Goal: Task Accomplishment & Management: Manage account settings

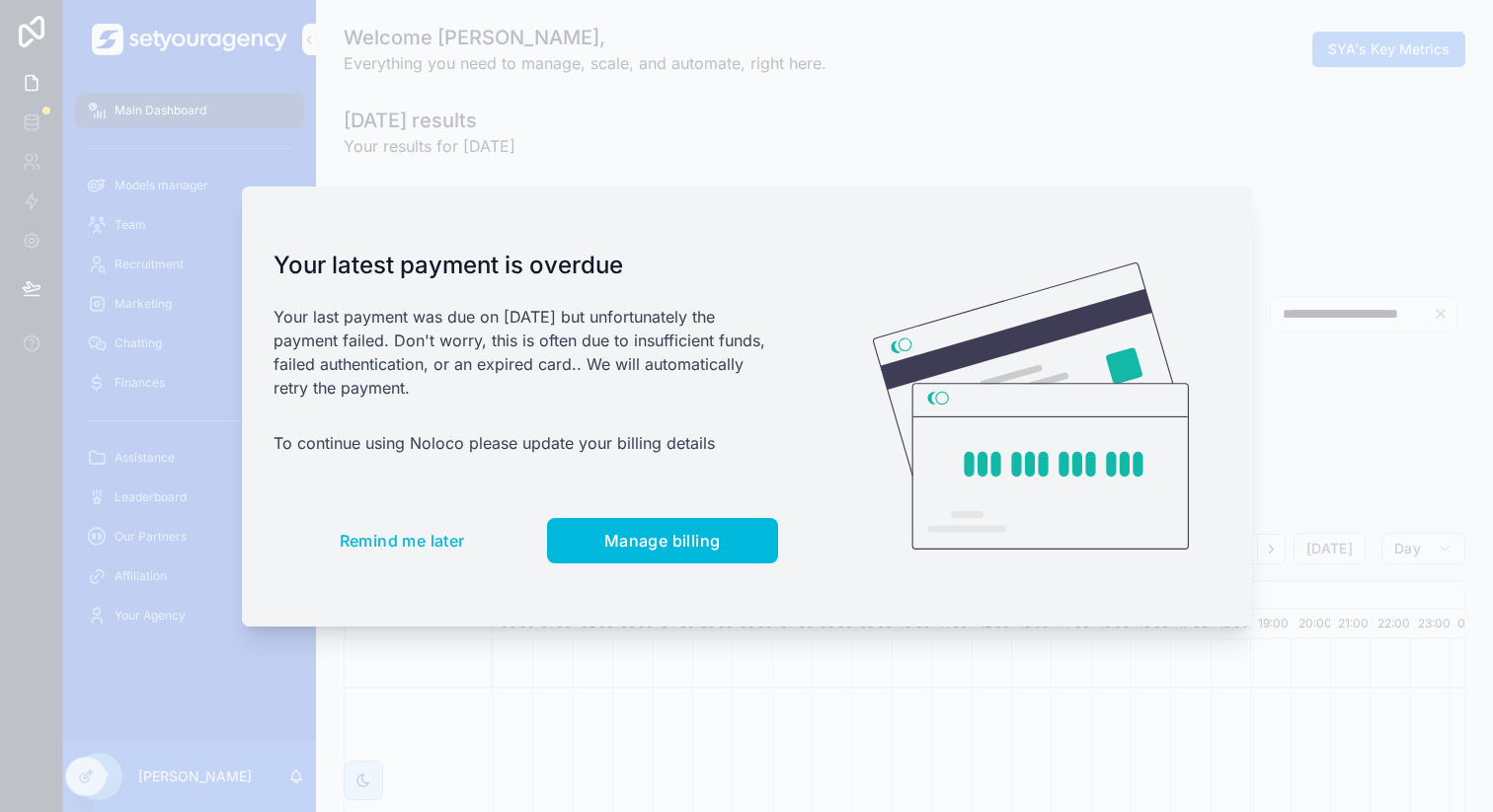
scroll to position [0, 6698]
click at [427, 518] on button "Remind me later" at bounding box center [402, 541] width 258 height 45
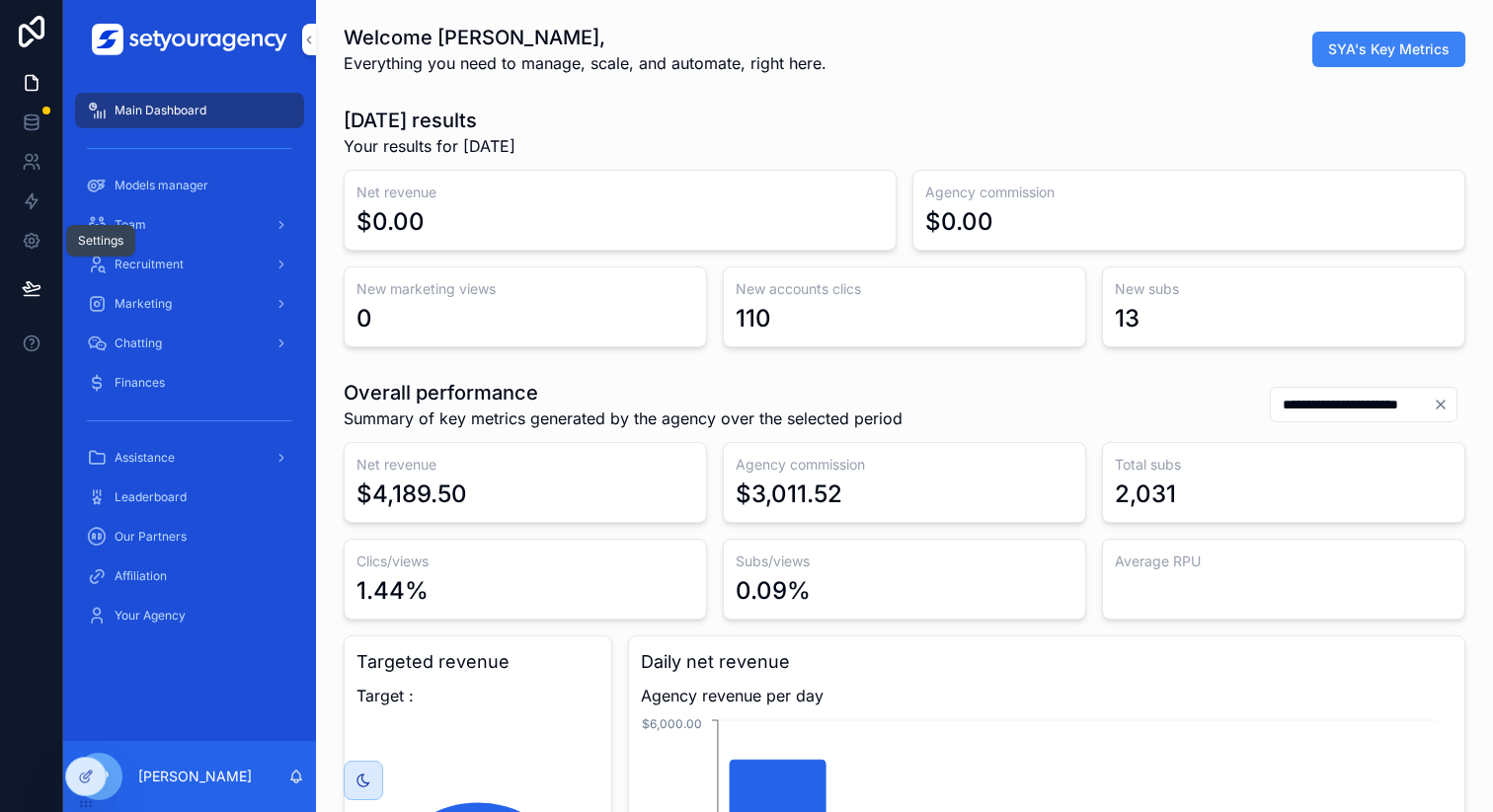
click at [48, 239] on link at bounding box center [31, 241] width 62 height 40
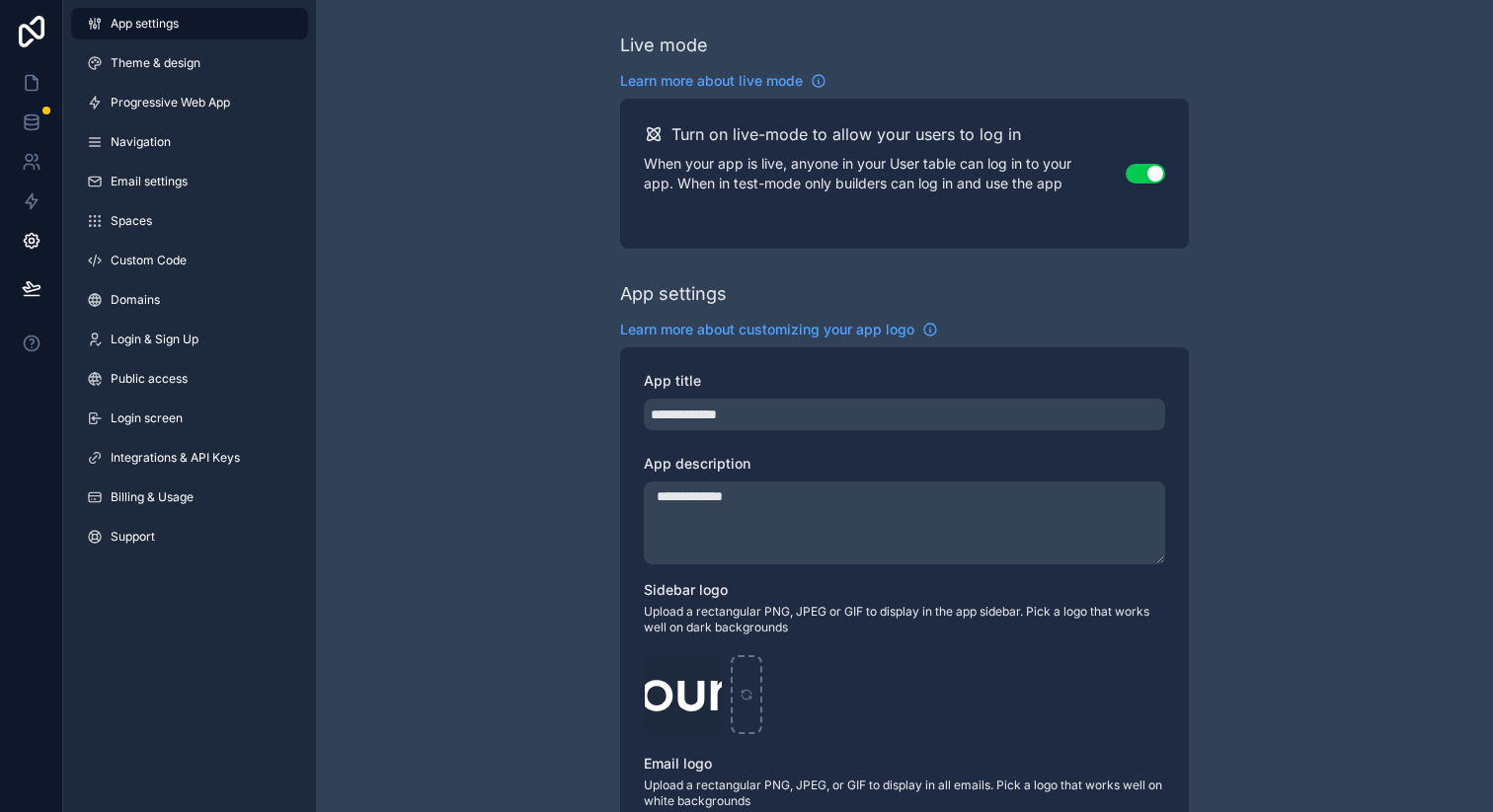
click at [158, 340] on span "Login & Sign Up" at bounding box center [154, 339] width 88 height 16
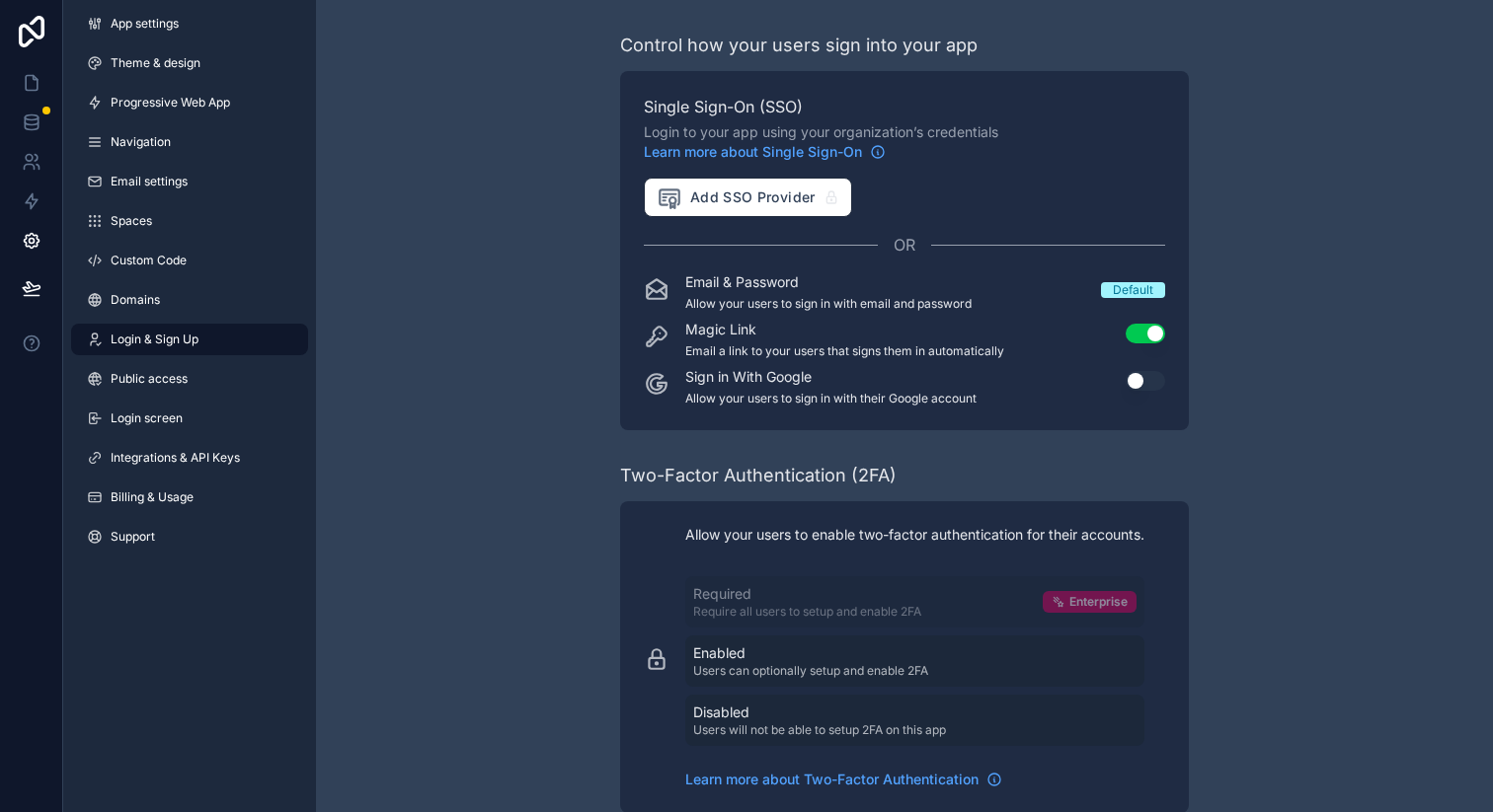
click at [172, 365] on link "Public access" at bounding box center [190, 379] width 237 height 32
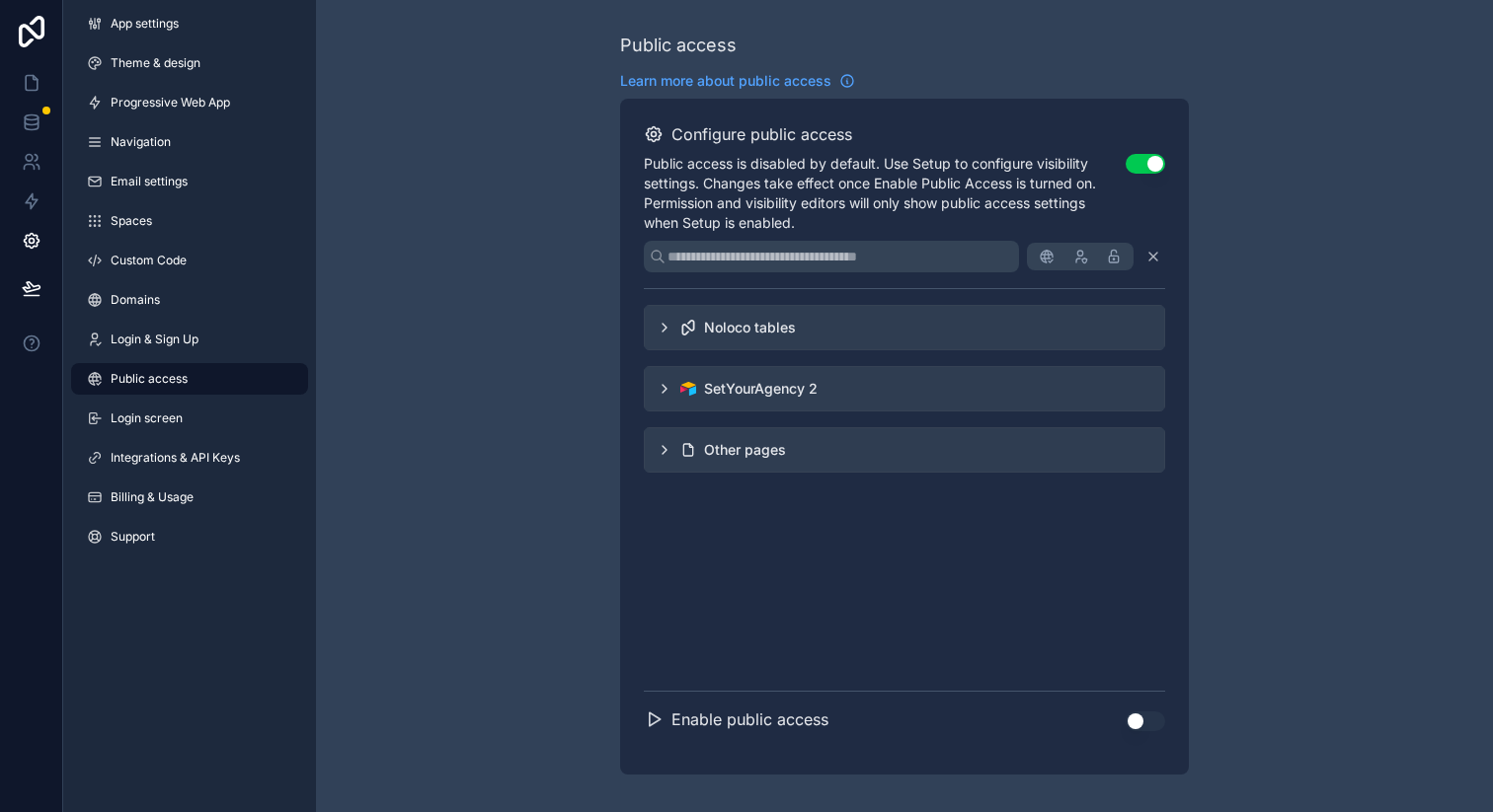
click at [1146, 171] on button "Use setting" at bounding box center [1146, 164] width 40 height 20
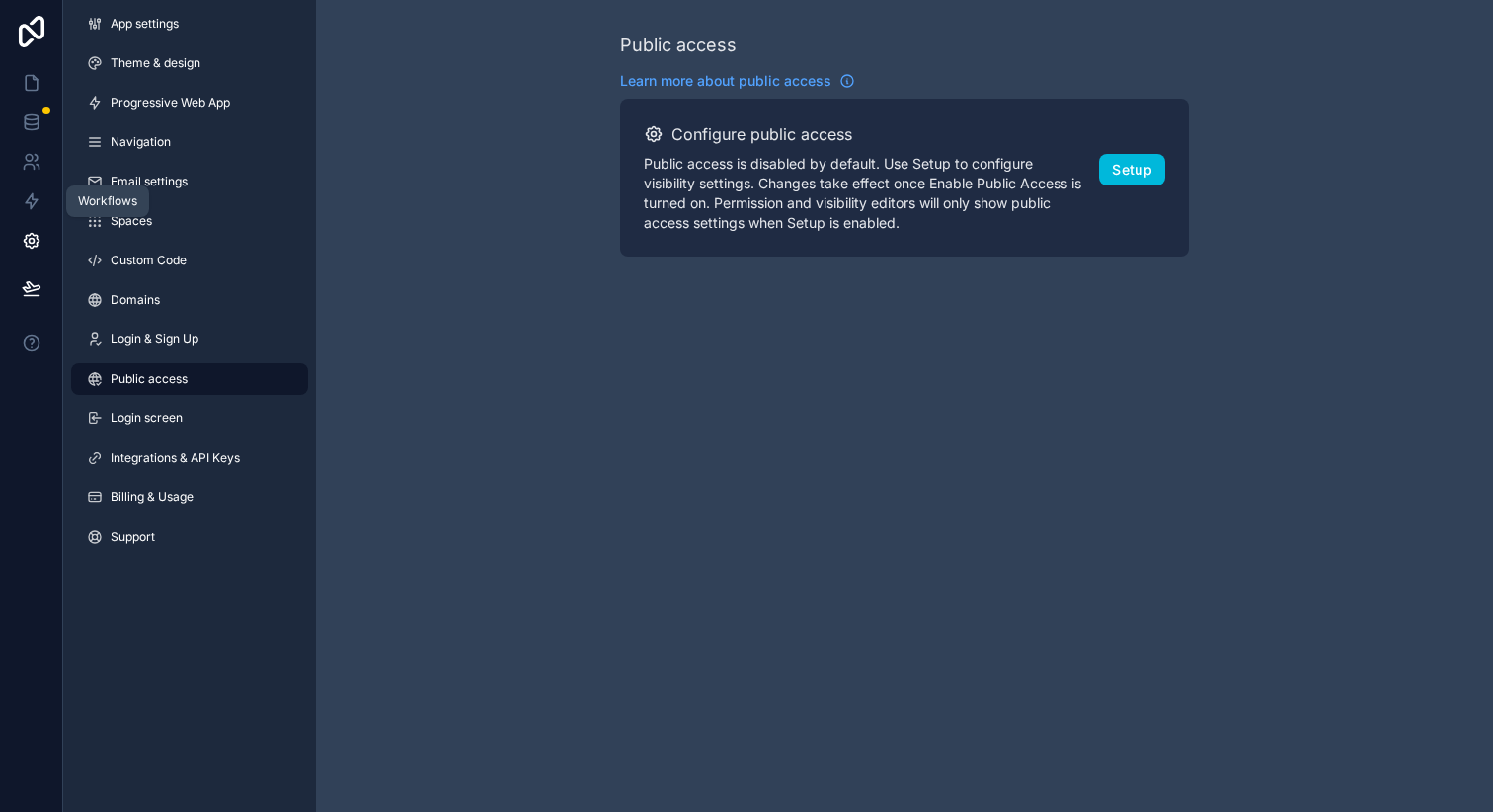
click at [33, 239] on icon at bounding box center [31, 241] width 5 height 5
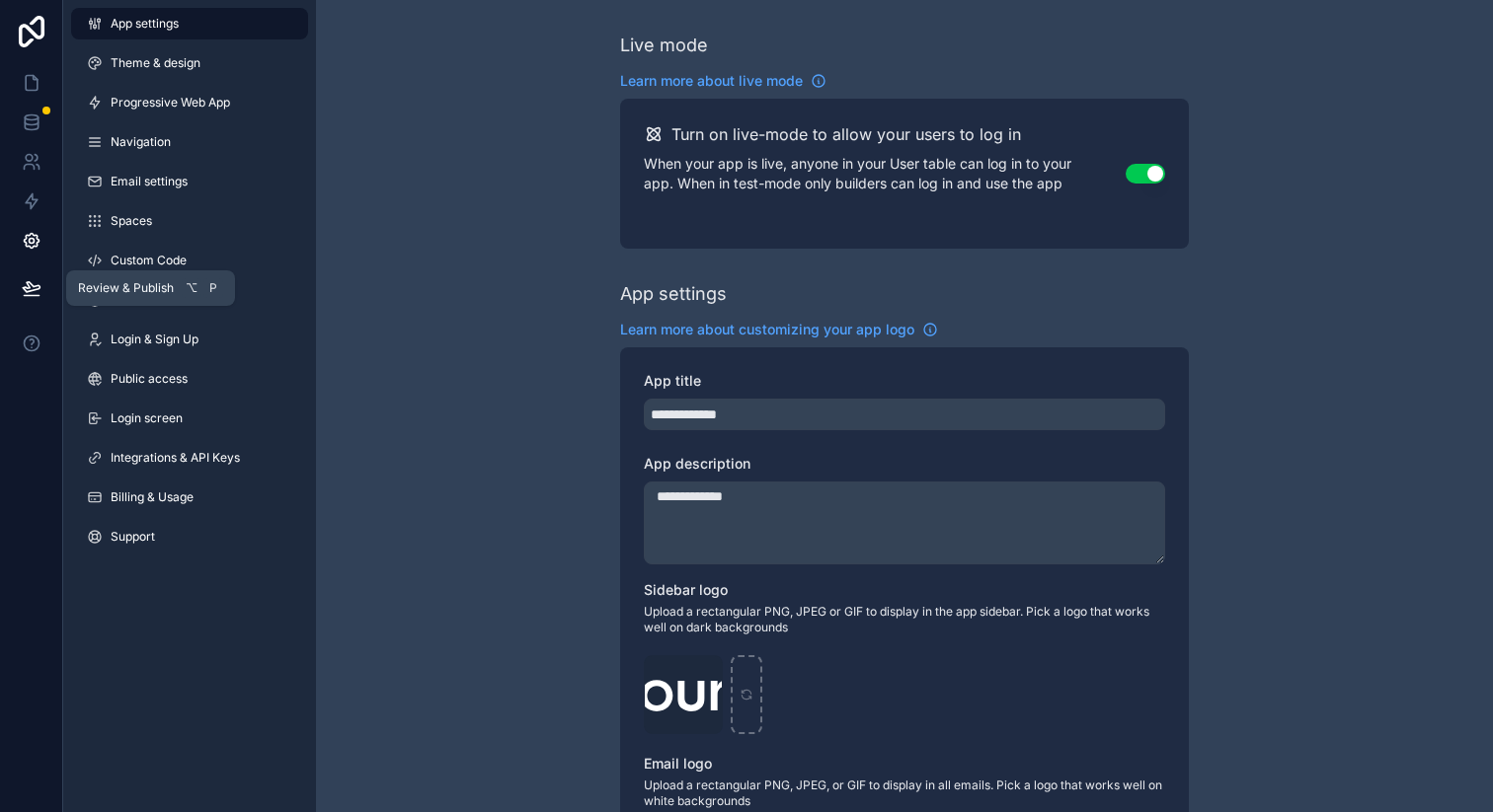
click at [30, 284] on icon at bounding box center [32, 288] width 20 height 20
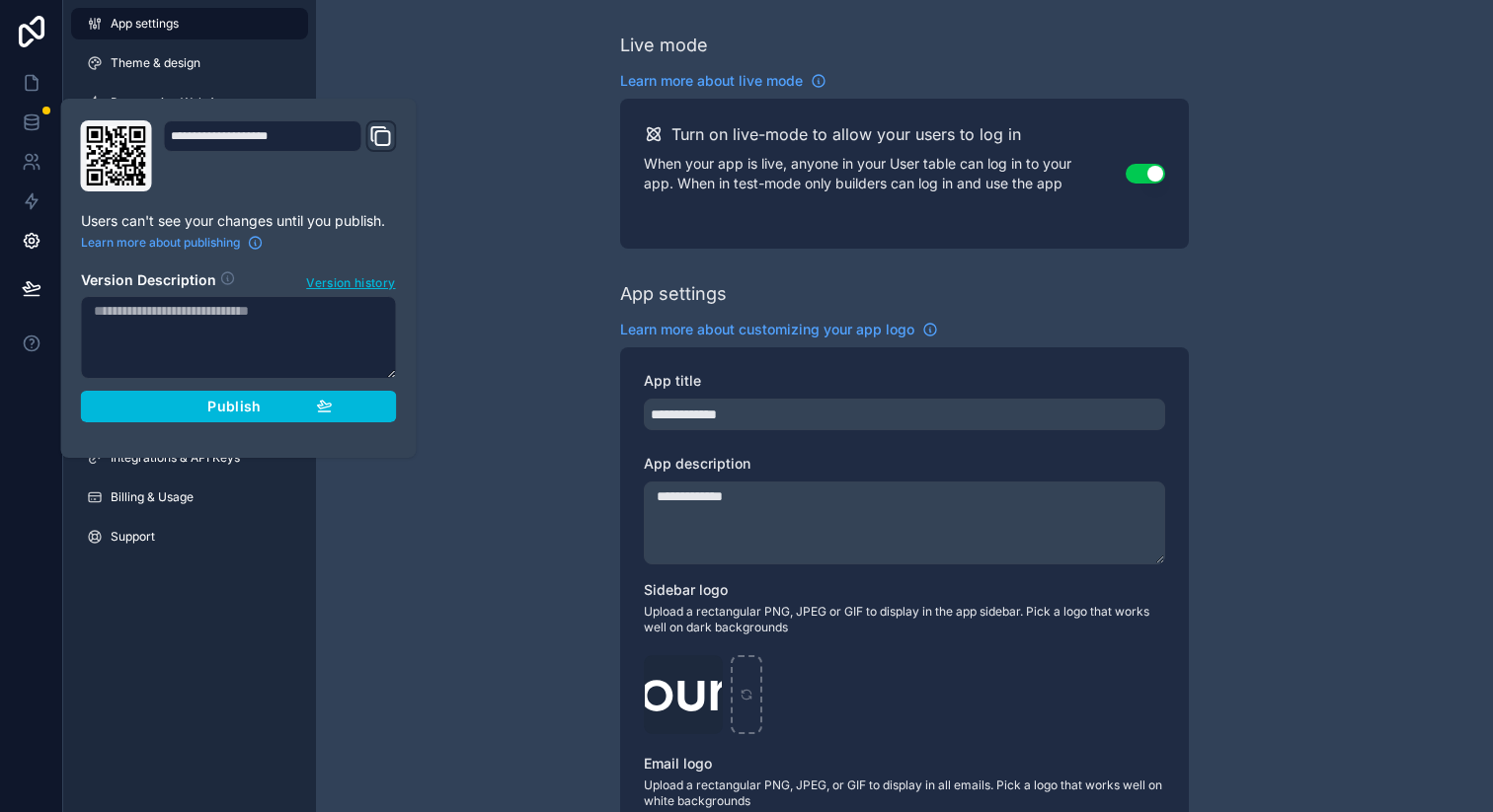
click at [140, 406] on button "Publish" at bounding box center [238, 406] width 316 height 32
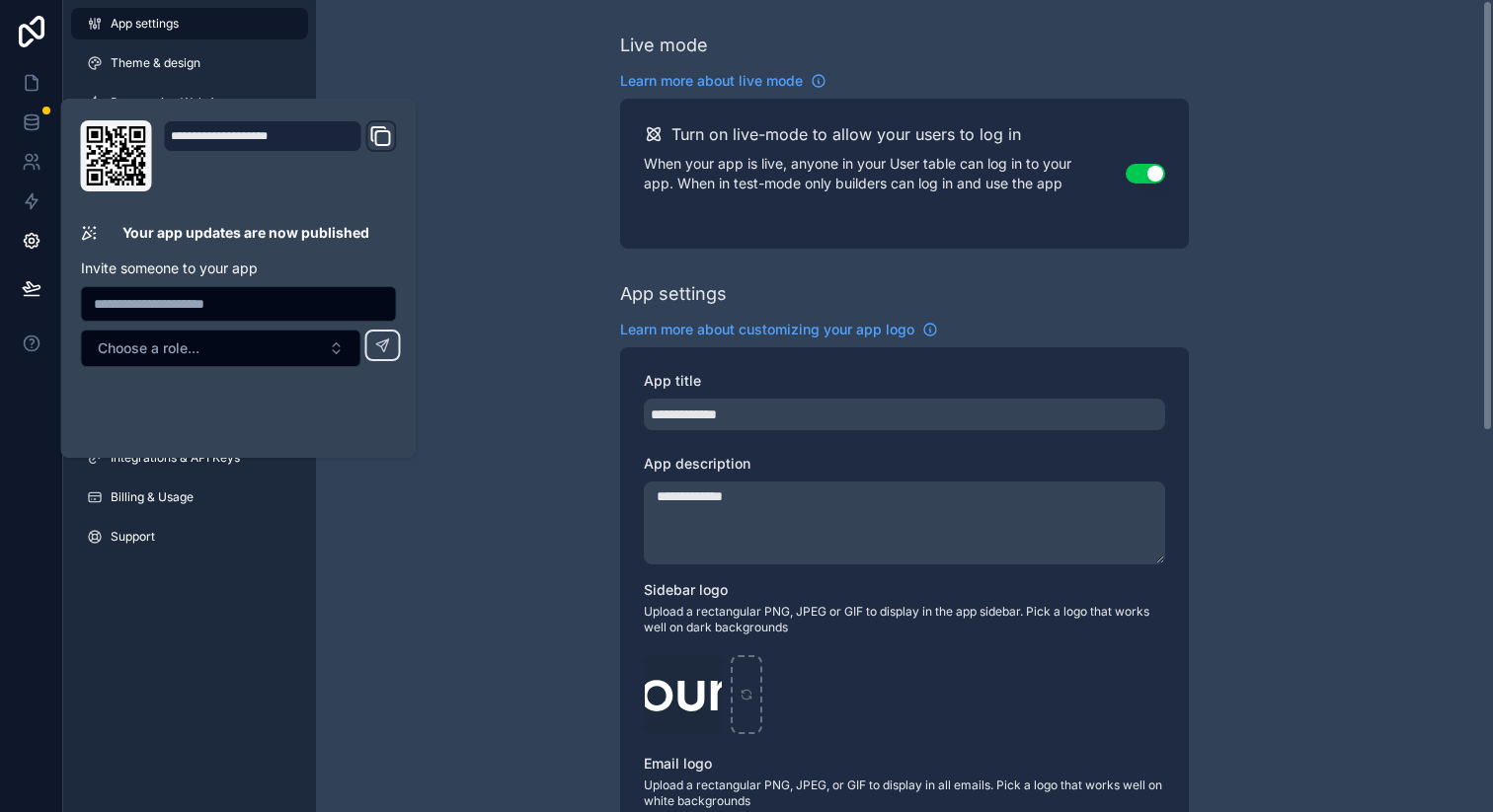
click at [572, 184] on div "**********" at bounding box center [904, 764] width 1177 height 1528
